Goal: Information Seeking & Learning: Learn about a topic

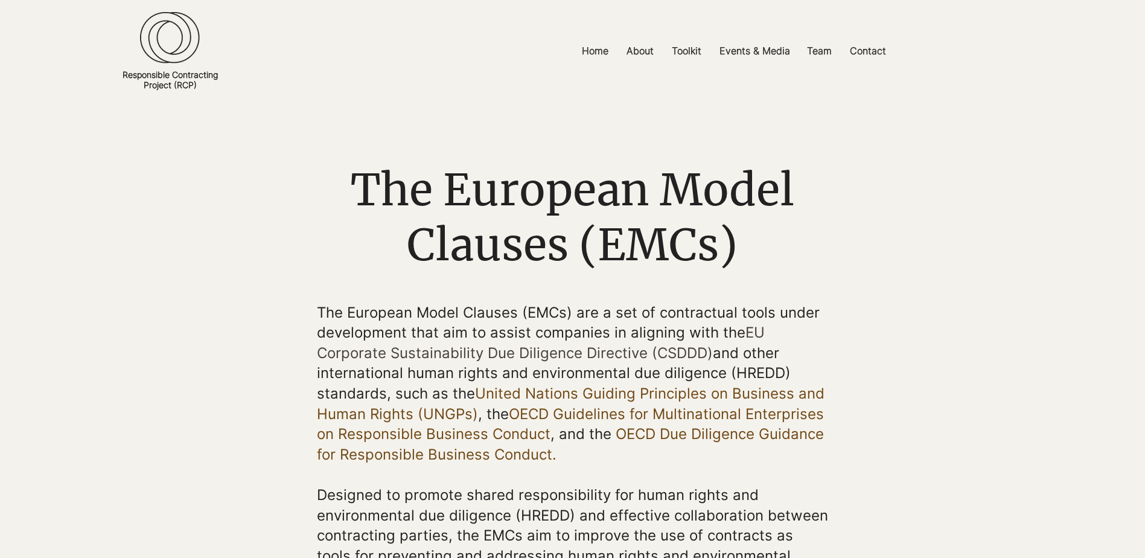
click at [1027, 255] on div "main content" at bounding box center [572, 202] width 1145 height 200
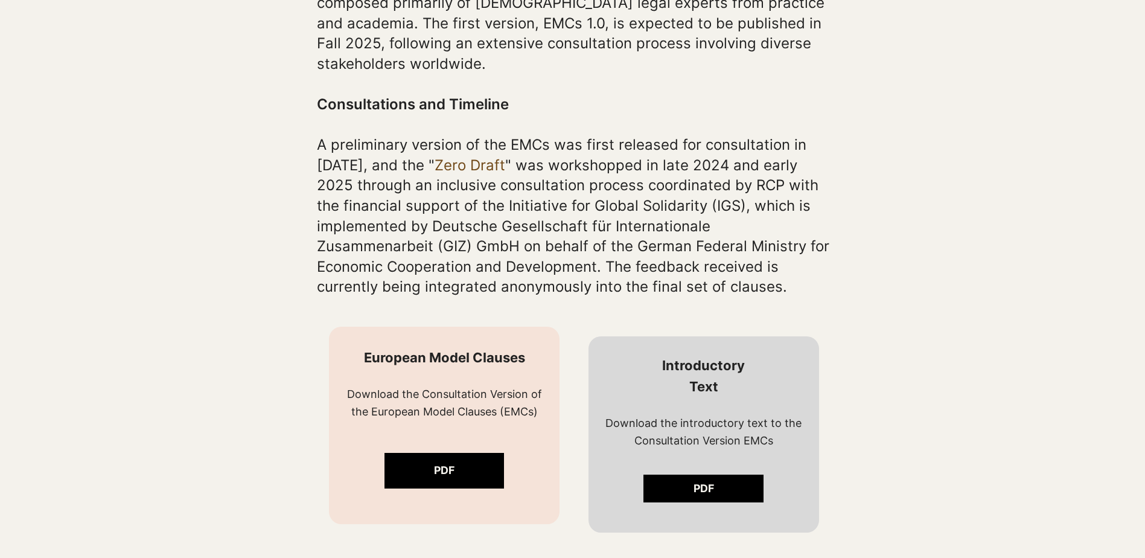
scroll to position [664, 0]
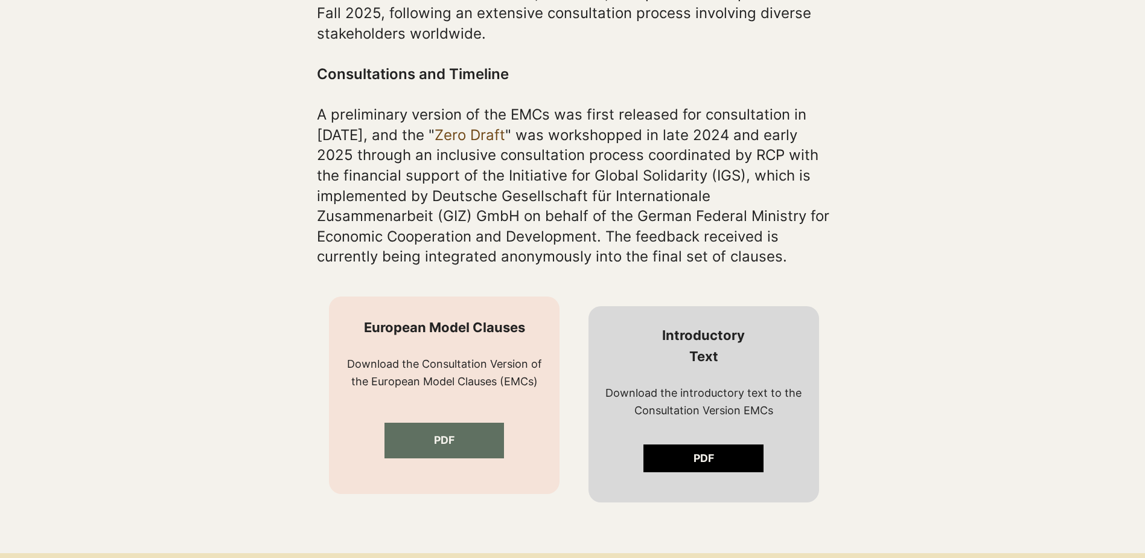
click at [448, 436] on span "PDF" at bounding box center [444, 440] width 21 height 15
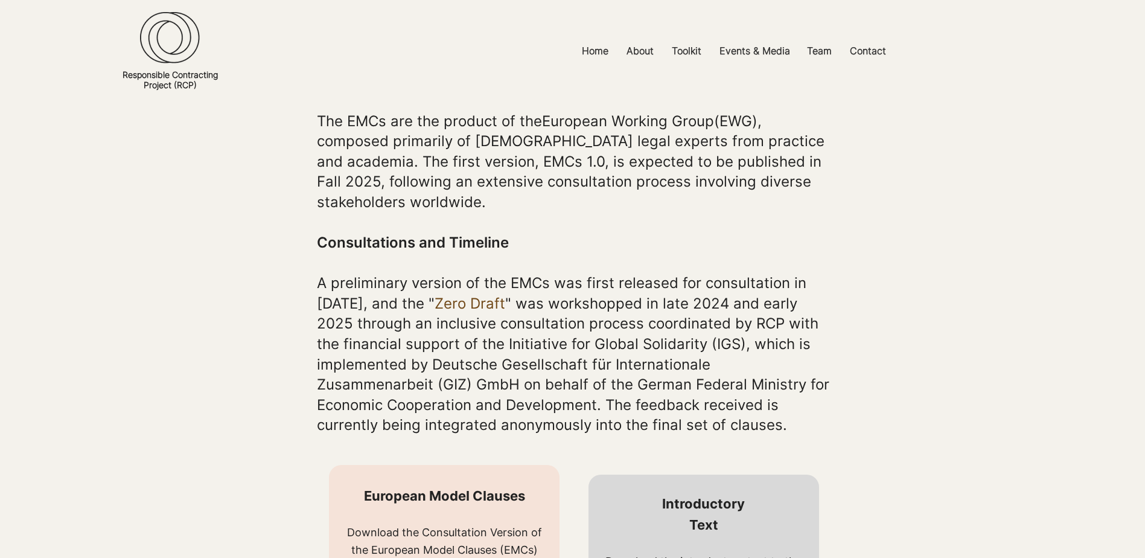
scroll to position [356, 0]
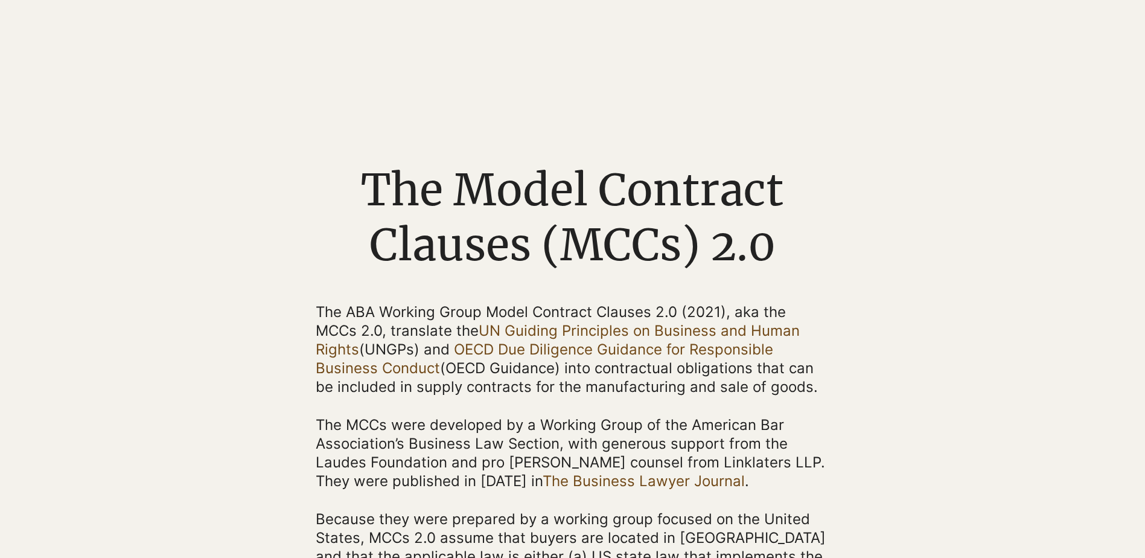
scroll to position [543, 0]
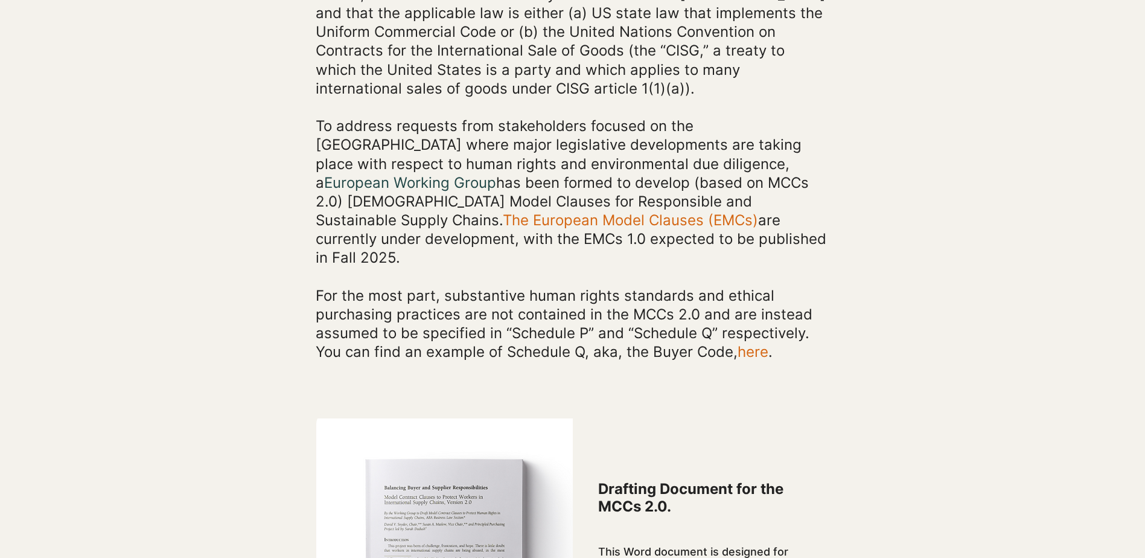
click at [905, 211] on div "main content" at bounding box center [572, -1] width 1145 height 761
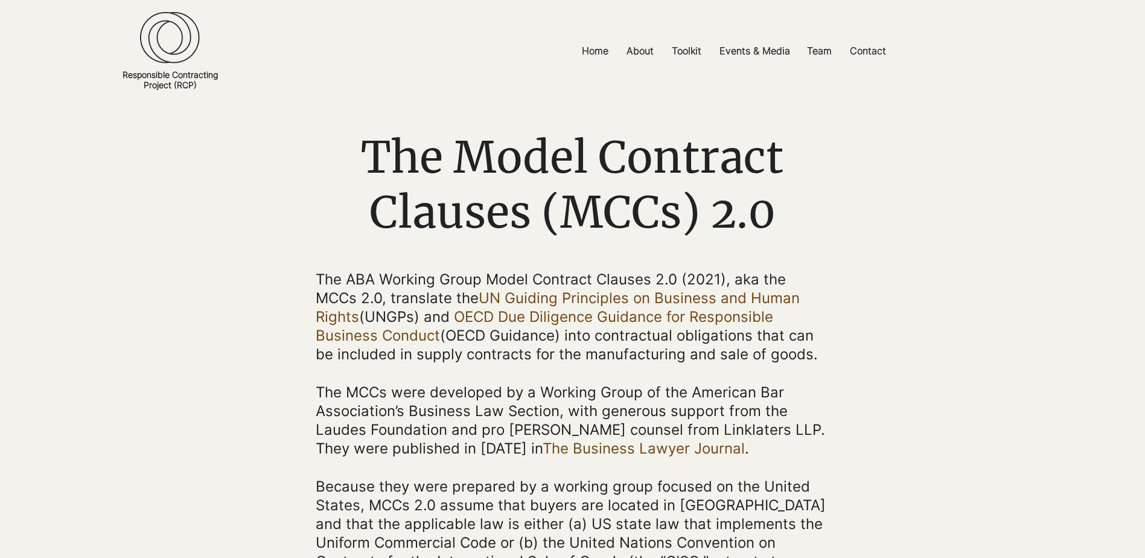
scroll to position [153, 0]
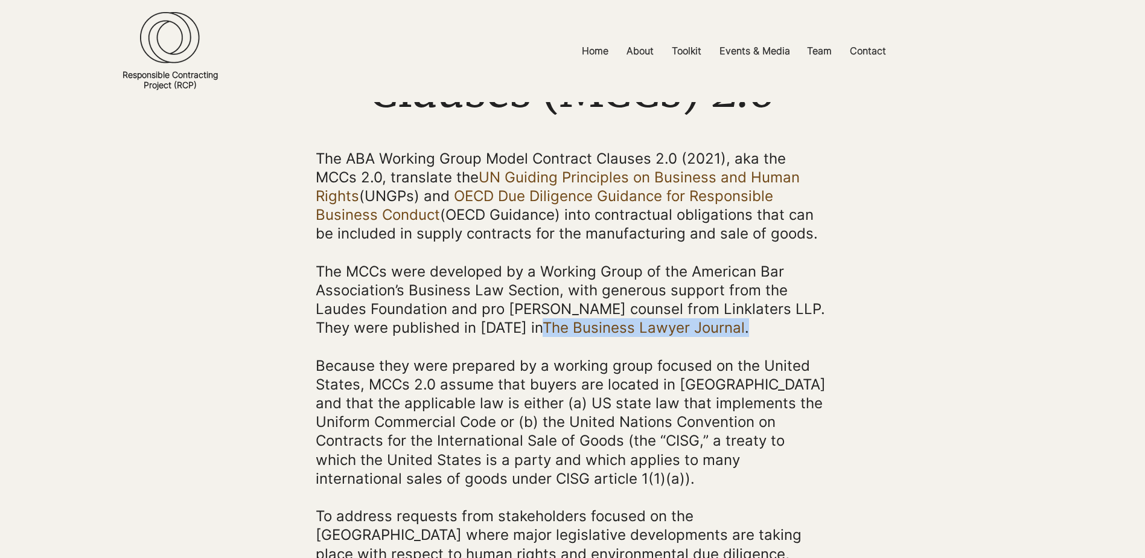
drag, startPoint x: 670, startPoint y: 326, endPoint x: 459, endPoint y: 330, distance: 211.2
click at [459, 330] on p "The MCCs were developed by a Working Group of the American Bar Association’s Bu…" at bounding box center [572, 299] width 513 height 75
copy span "The Business Lawyer Journal ."
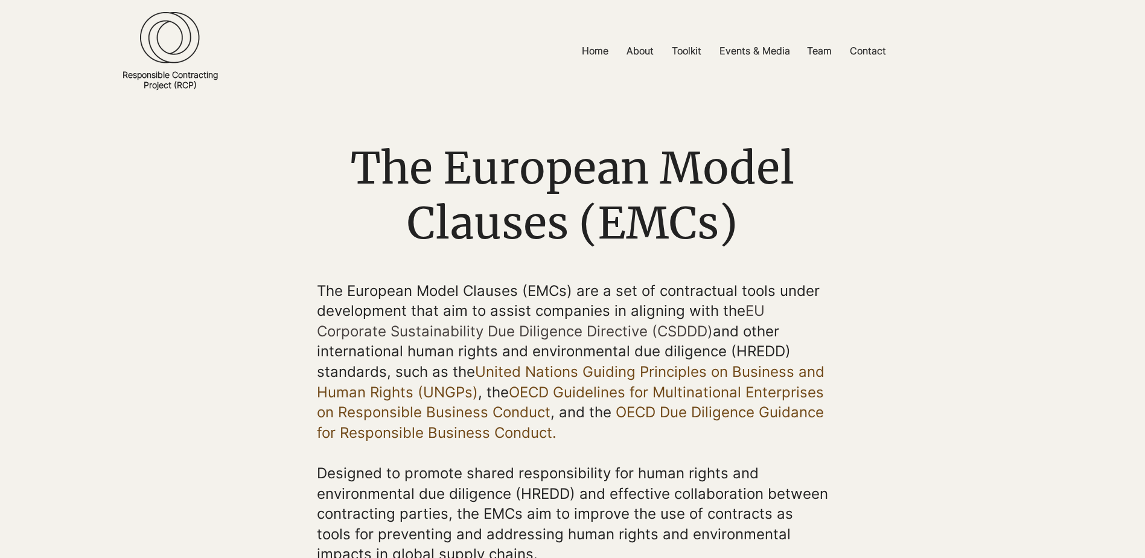
scroll to position [60, 0]
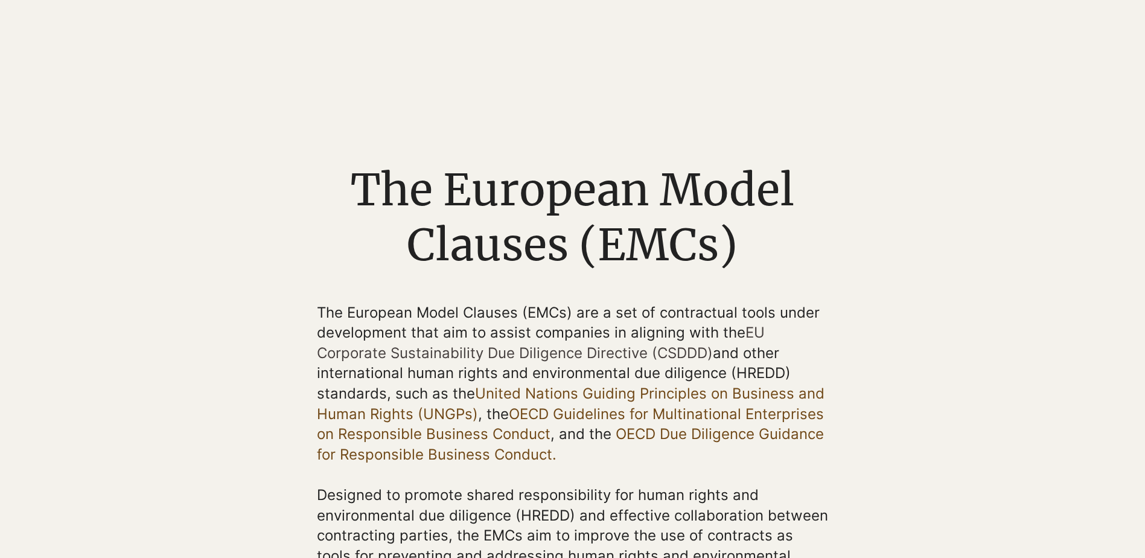
scroll to position [1864, 0]
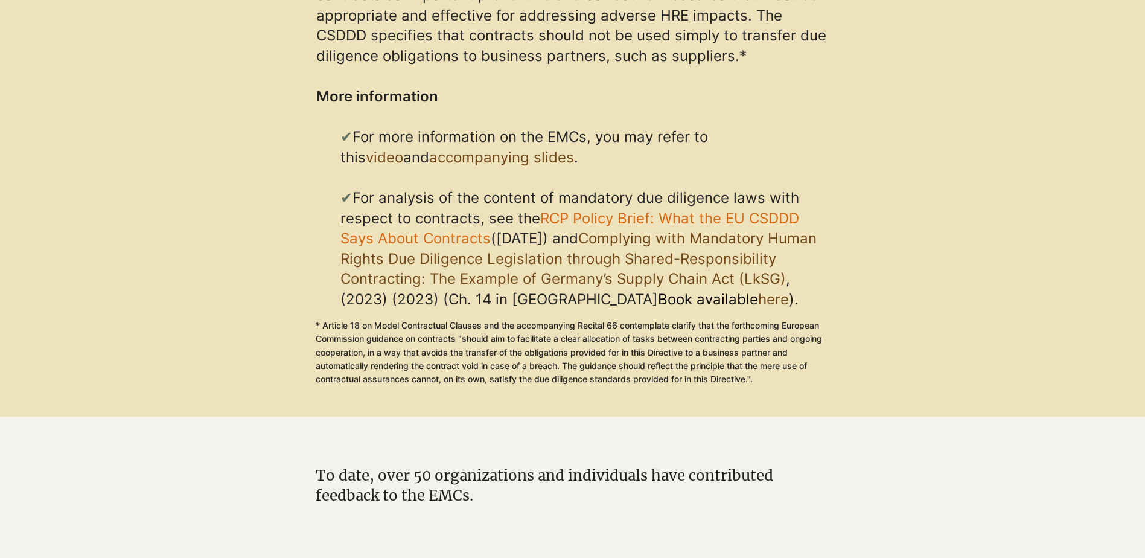
click at [758, 290] on link "here" at bounding box center [773, 298] width 31 height 17
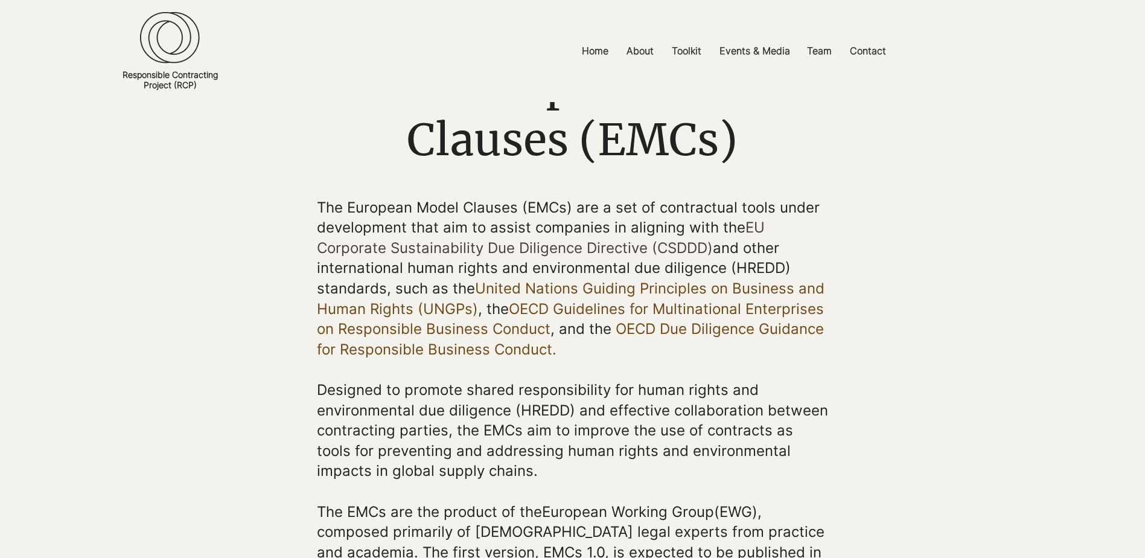
scroll to position [0, 0]
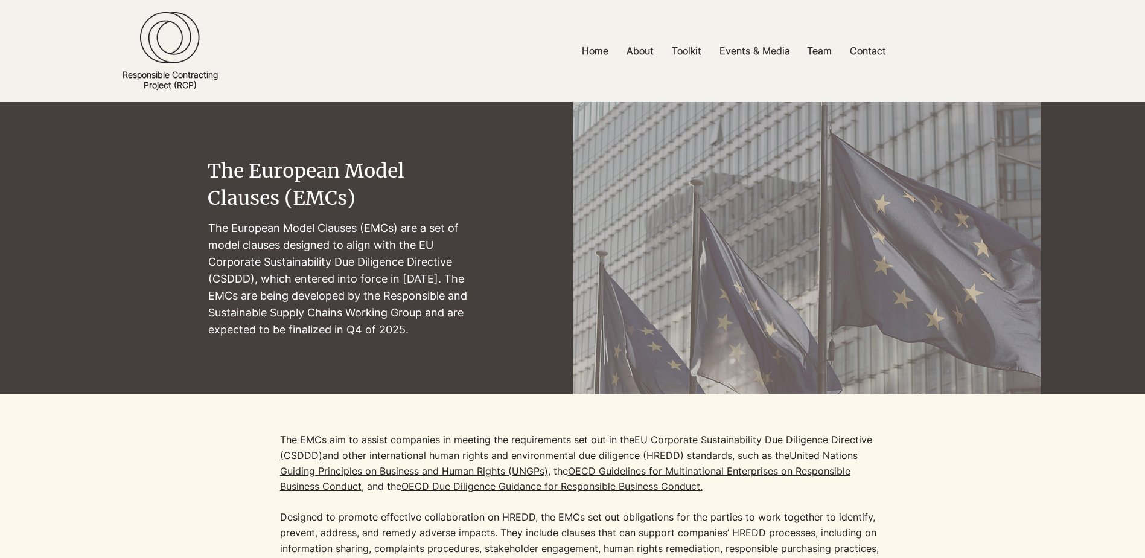
click at [456, 399] on div at bounding box center [572, 530] width 935 height 272
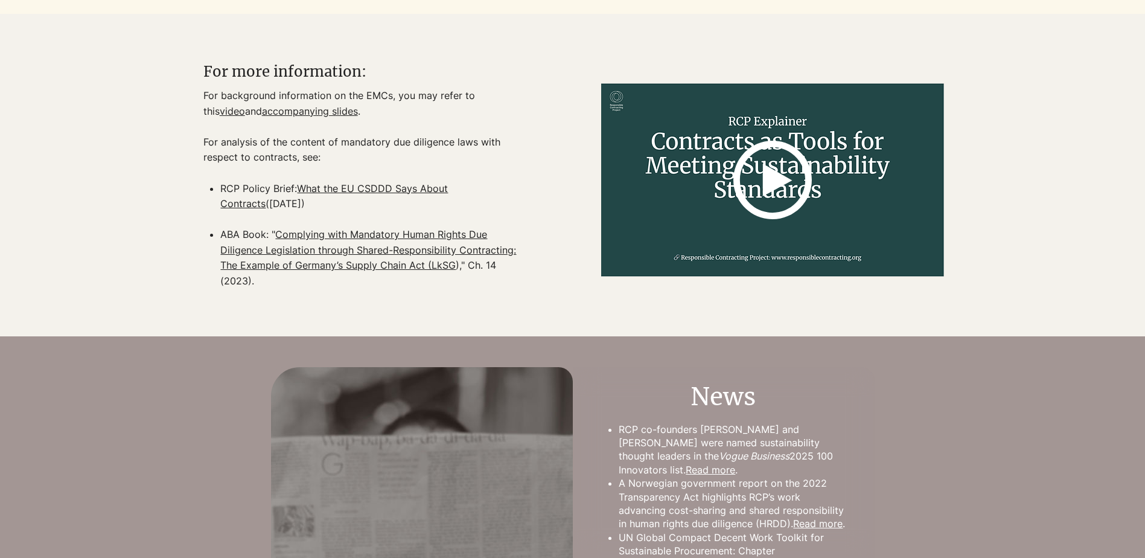
click at [340, 259] on link "Complying with Mandatory Human Rights Due Diligence Legislation through Shared-…" at bounding box center [368, 249] width 296 height 43
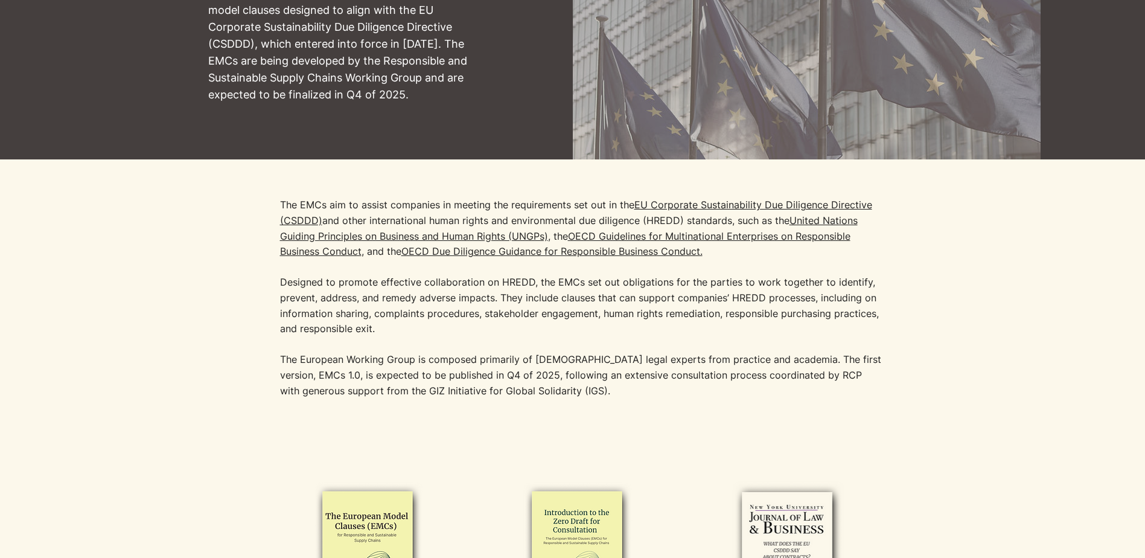
scroll to position [0, 0]
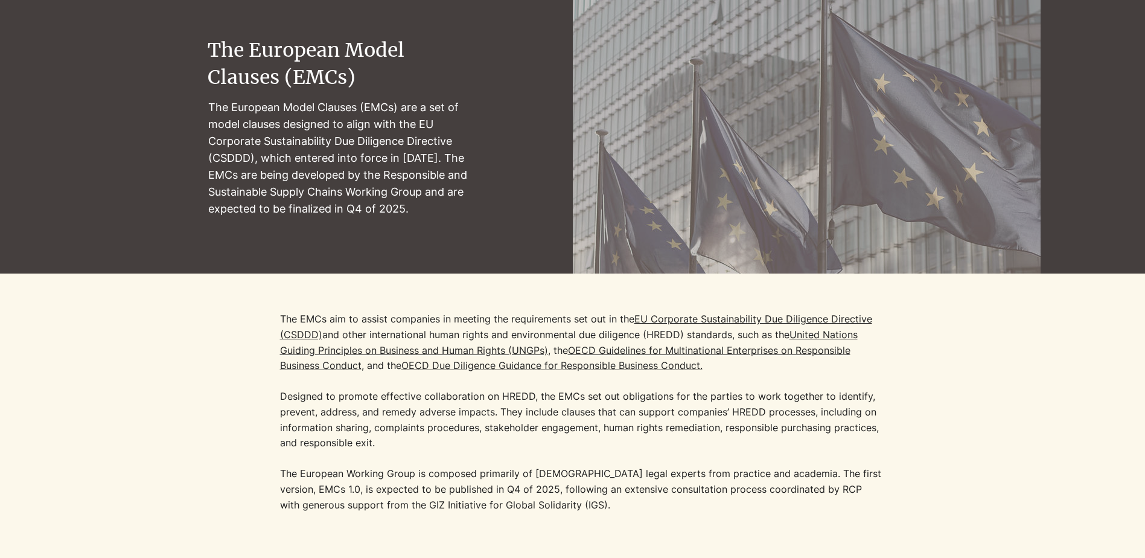
scroll to position [181, 0]
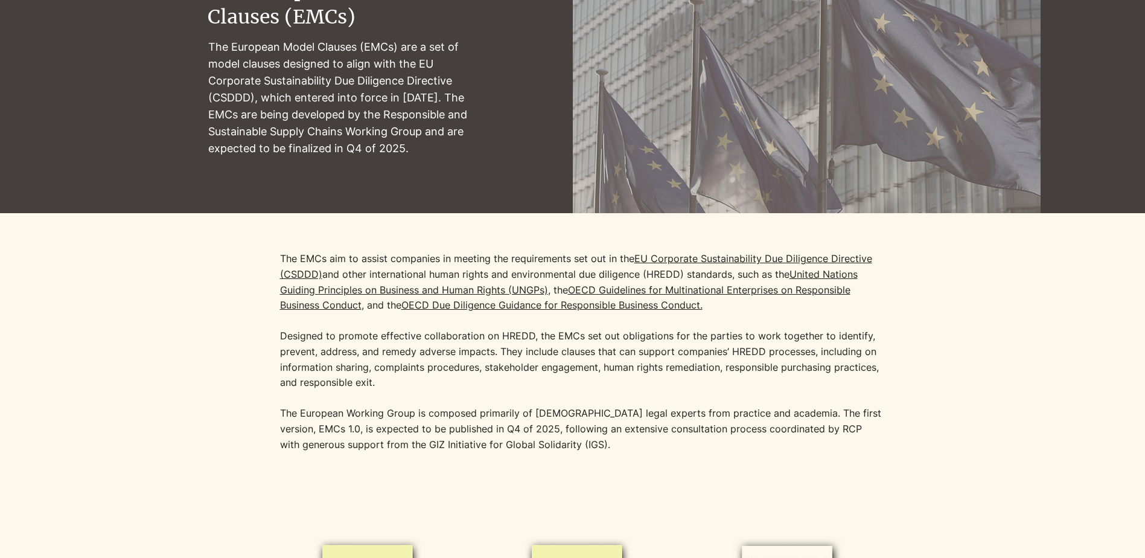
click at [640, 371] on p "The EMCs aim to assist companies in meeting the requirements set out in the EU …" at bounding box center [581, 320] width 603 height 139
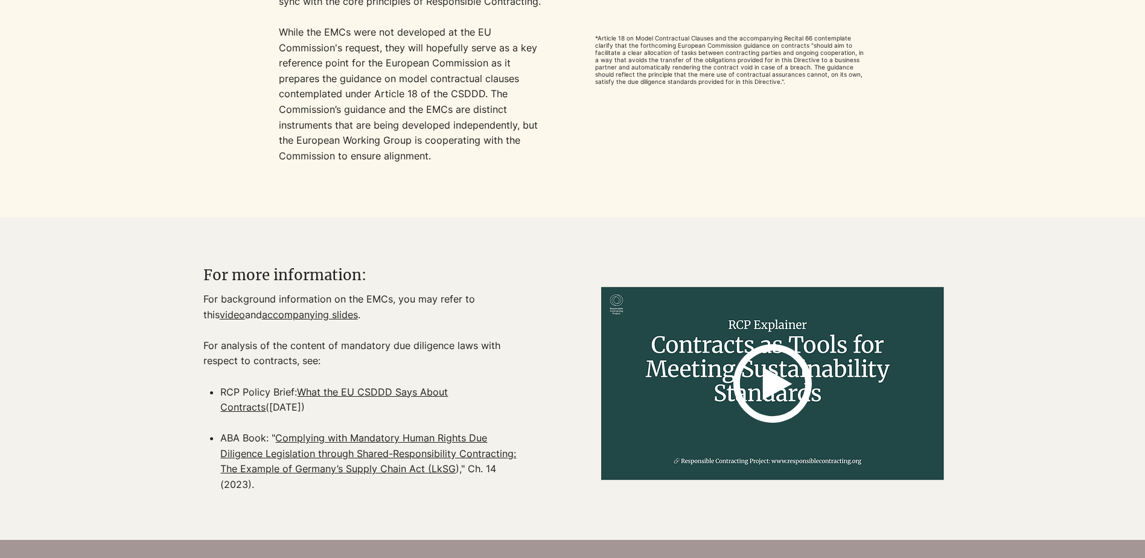
scroll to position [1174, 0]
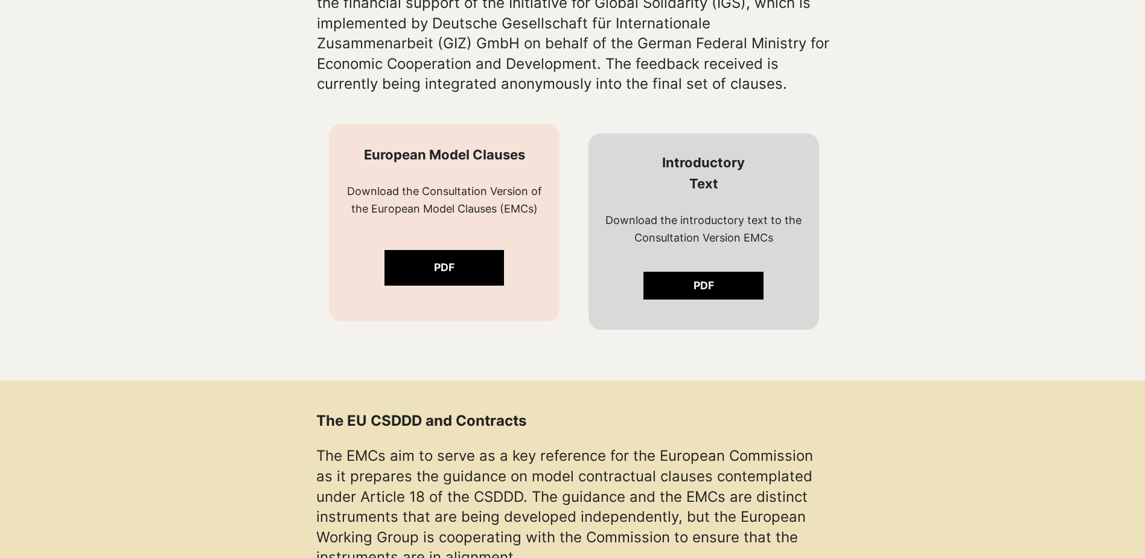
scroll to position [905, 0]
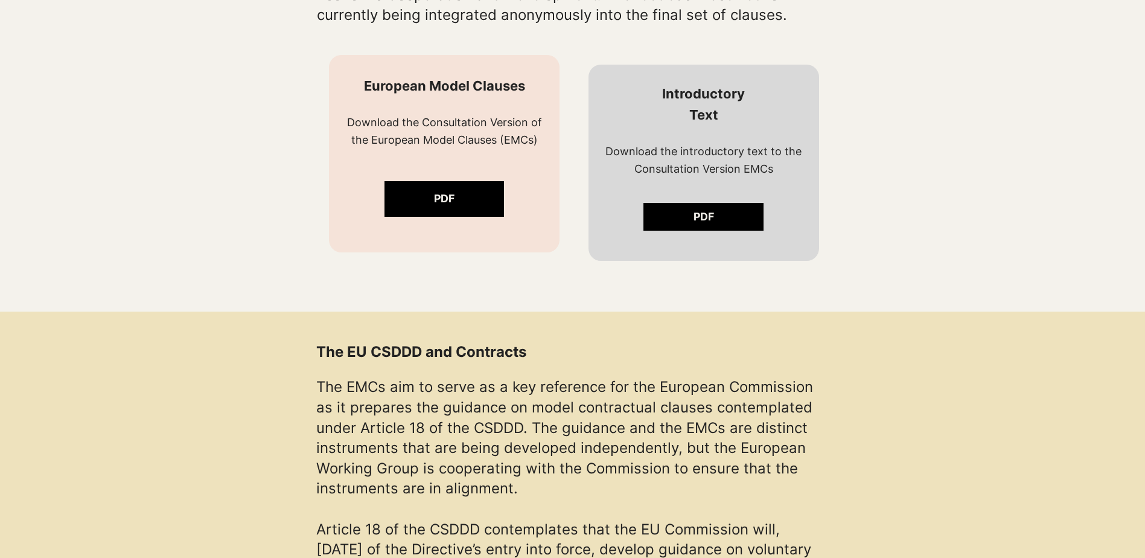
click at [984, 265] on div at bounding box center [572, 177] width 1145 height 268
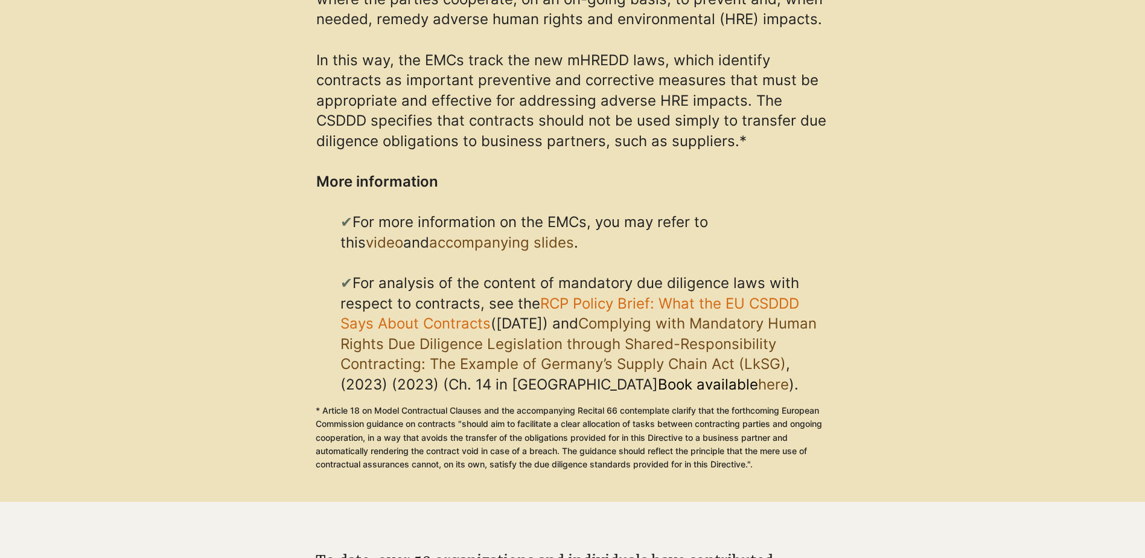
scroll to position [1931, 0]
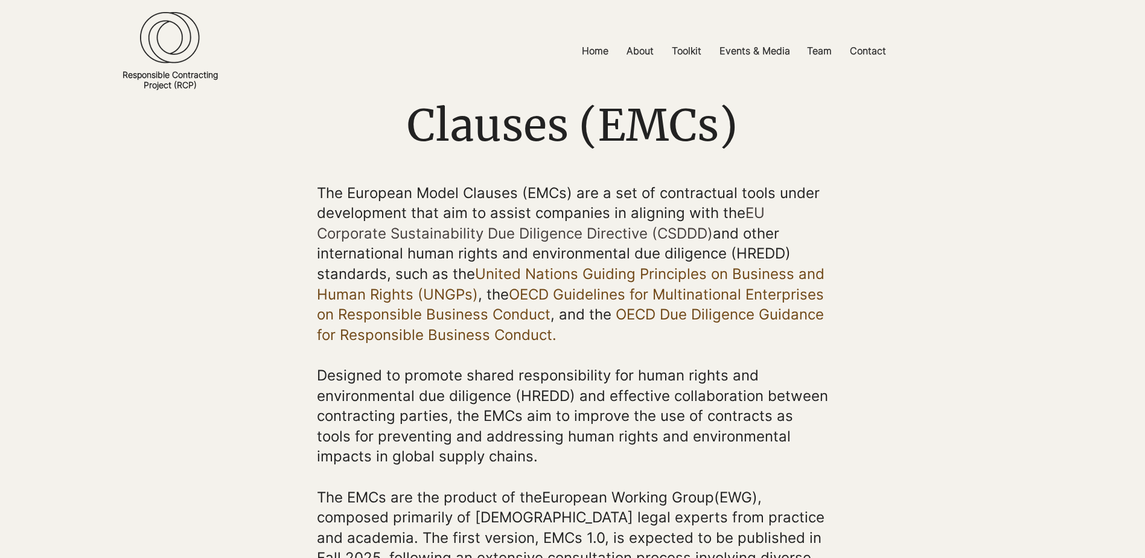
scroll to position [121, 0]
click at [1035, 311] on div at bounding box center [572, 505] width 1145 height 646
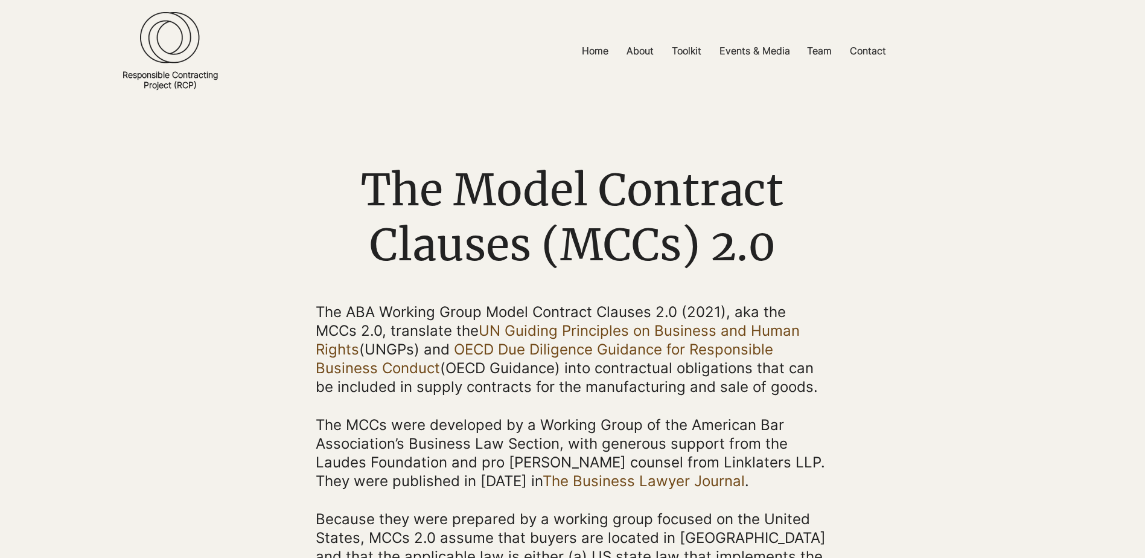
click at [1088, 316] on div "main content" at bounding box center [572, 542] width 1145 height 761
click at [1003, 236] on div "main content" at bounding box center [572, 542] width 1145 height 761
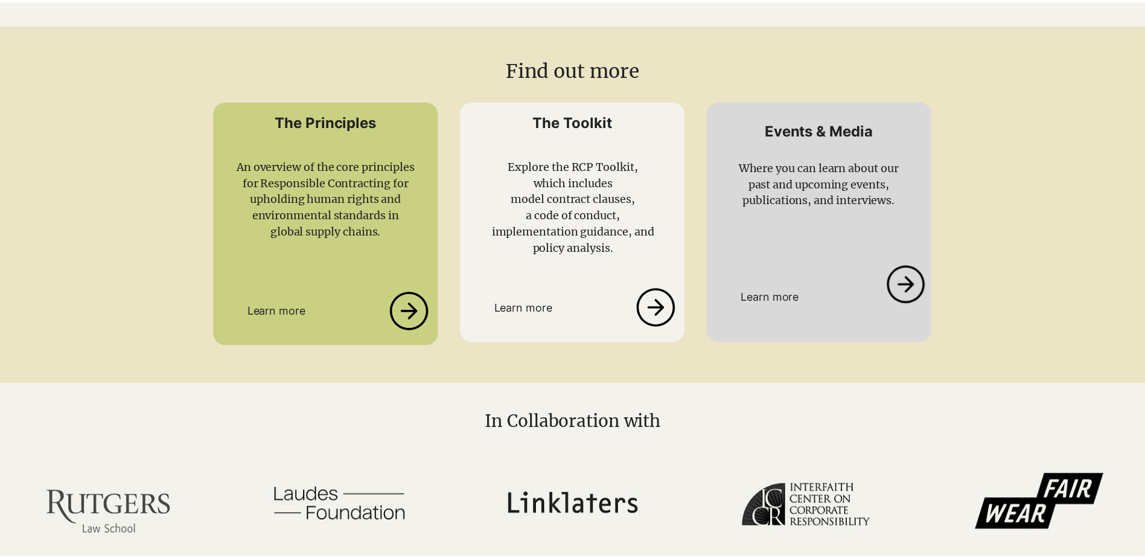
scroll to position [2992, 0]
